Goal: Find specific page/section: Find specific page/section

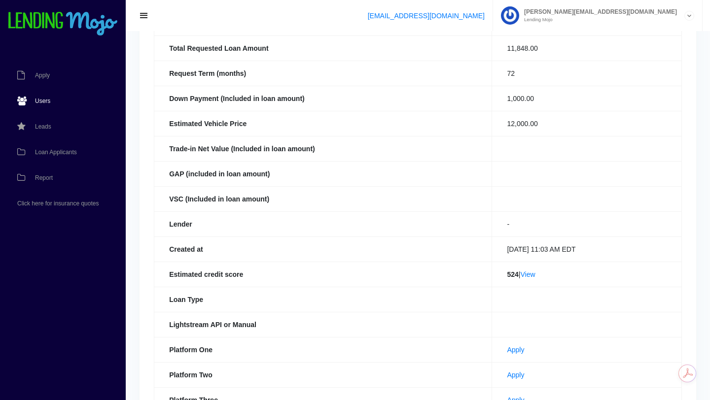
click at [40, 102] on span "Users" at bounding box center [42, 101] width 15 height 6
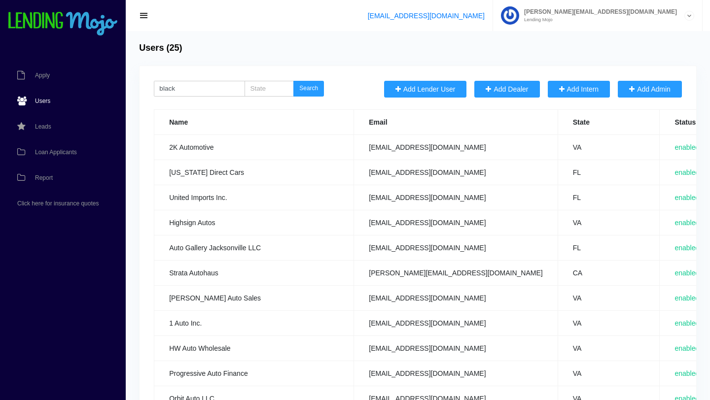
type input "black"
click at [293, 81] on button "Search" at bounding box center [308, 89] width 31 height 16
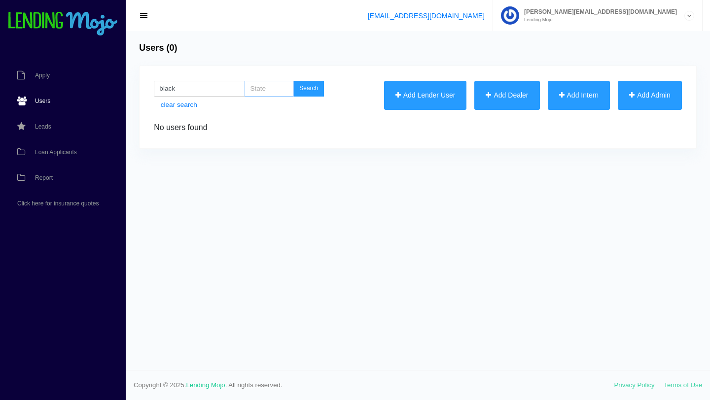
click at [271, 87] on input "search" at bounding box center [268, 89] width 49 height 16
type input "fl"
click at [305, 93] on button "Search" at bounding box center [308, 89] width 31 height 16
click at [190, 88] on input "black" at bounding box center [199, 89] width 91 height 16
type input "b"
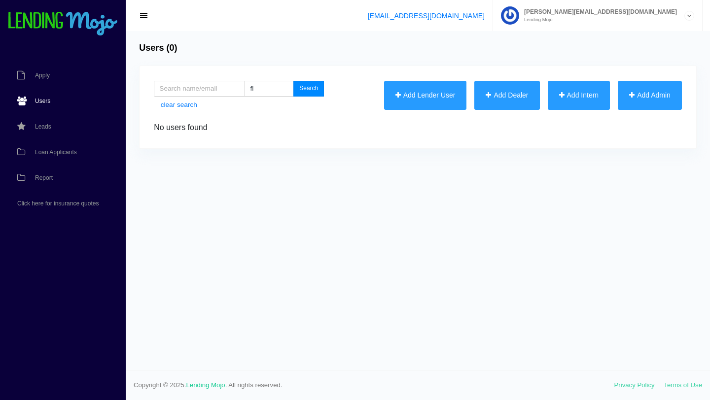
click at [305, 89] on button "Search" at bounding box center [308, 89] width 31 height 16
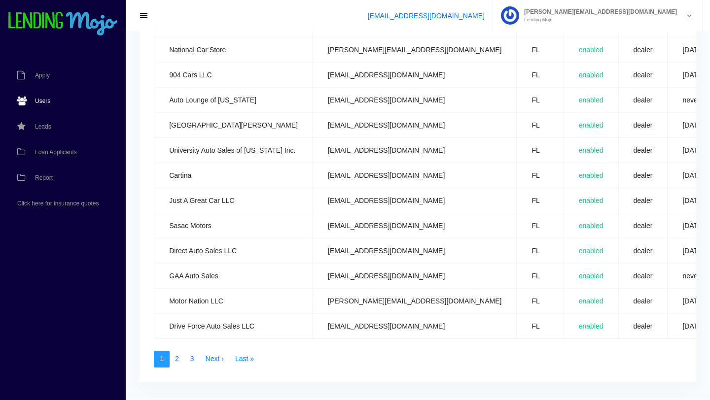
scroll to position [439, 0]
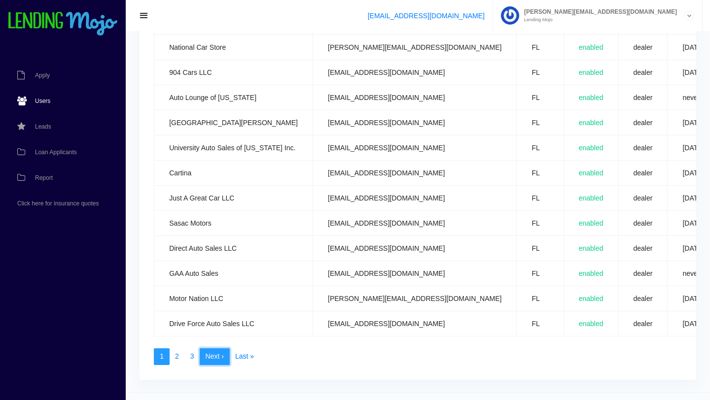
click at [218, 359] on link "Next ›" at bounding box center [215, 356] width 30 height 17
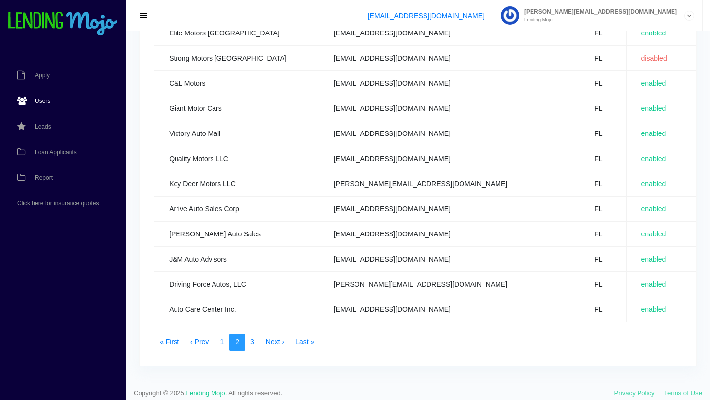
scroll to position [461, 0]
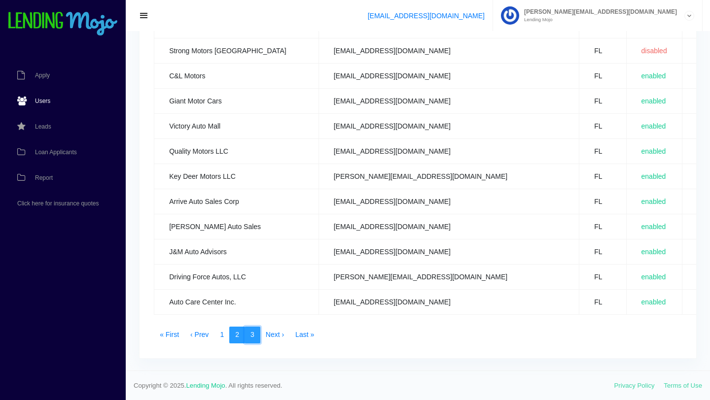
click at [247, 339] on link "3" at bounding box center [252, 335] width 16 height 17
